Goal: Task Accomplishment & Management: Complete application form

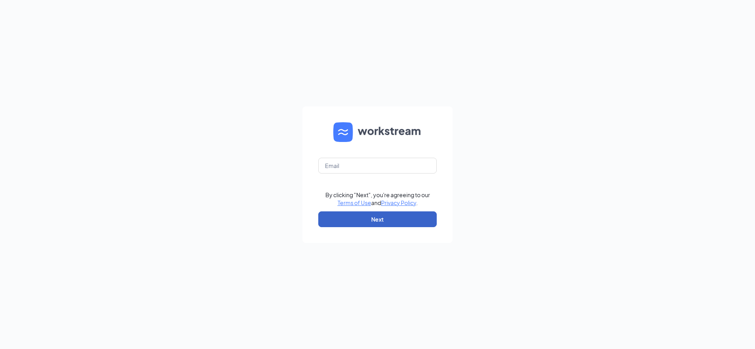
click at [390, 224] on button "Next" at bounding box center [377, 220] width 118 height 16
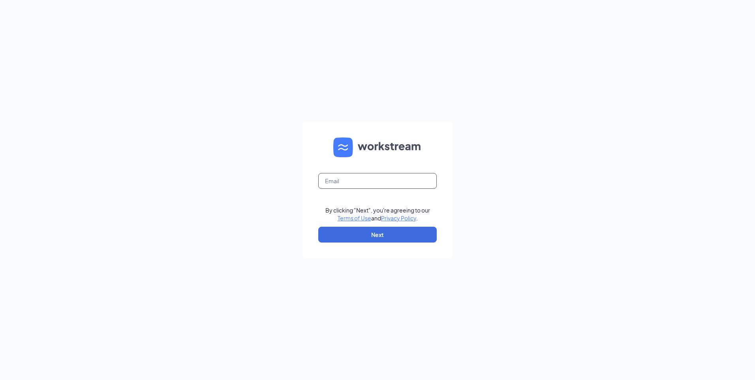
click at [358, 182] on input "text" at bounding box center [377, 181] width 118 height 16
type input "aceswilliamston@gmail.com"
click at [368, 231] on button "Next" at bounding box center [377, 235] width 118 height 16
